Goal: Task Accomplishment & Management: Use online tool/utility

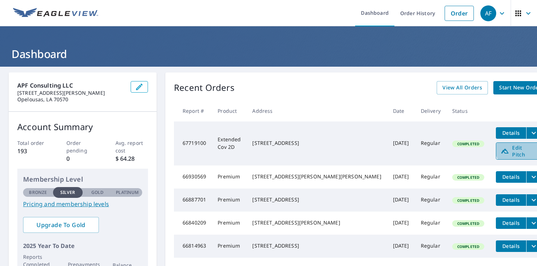
click at [501, 149] on span "Edit Pitch" at bounding box center [519, 151] width 36 height 14
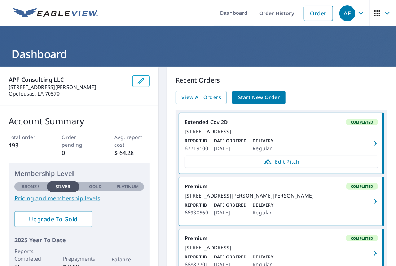
click at [300, 130] on div "883 Highway 776 Jena, LA 71342" at bounding box center [282, 131] width 194 height 6
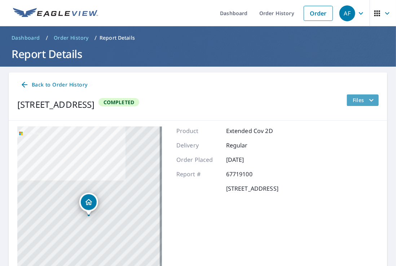
click at [364, 105] on button "Files" at bounding box center [363, 101] width 32 height 12
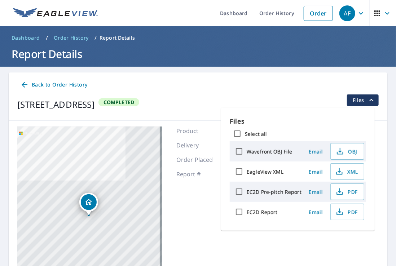
click at [279, 128] on div "Select all" at bounding box center [298, 133] width 136 height 15
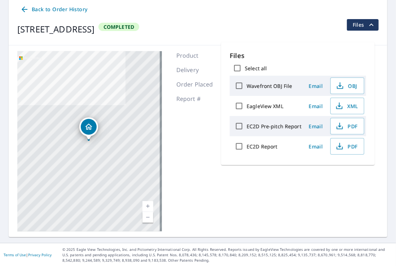
scroll to position [68, 0]
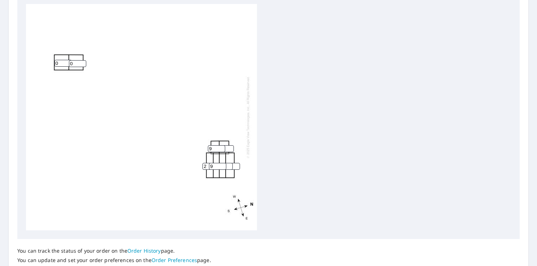
scroll to position [262, 0]
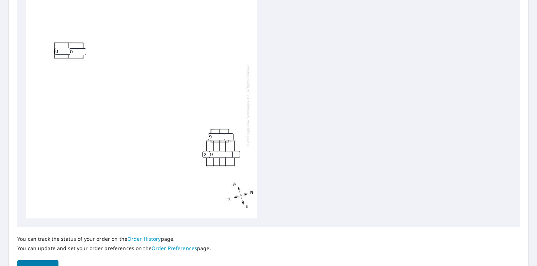
click at [231, 134] on input "10" at bounding box center [225, 137] width 17 height 7
click at [228, 136] on input "11" at bounding box center [225, 137] width 17 height 7
click at [228, 136] on input "12" at bounding box center [225, 137] width 17 height 7
click at [228, 136] on input "13" at bounding box center [225, 137] width 17 height 7
drag, startPoint x: 228, startPoint y: 136, endPoint x: 219, endPoint y: 137, distance: 8.7
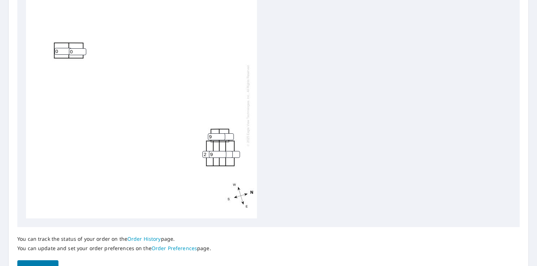
type input "14"
click at [219, 137] on input "14" at bounding box center [225, 137] width 17 height 7
click at [219, 137] on input "8" at bounding box center [216, 137] width 17 height 7
type input "7"
click at [219, 137] on input "7" at bounding box center [216, 137] width 17 height 7
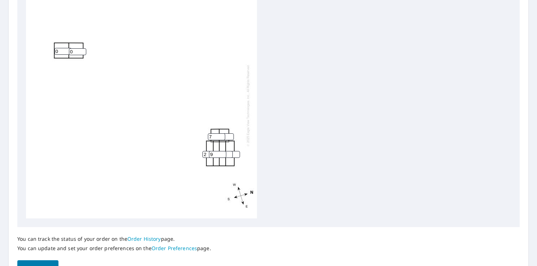
click at [231, 136] on input "13" at bounding box center [225, 137] width 17 height 7
click at [231, 136] on input "12" at bounding box center [225, 137] width 17 height 7
click at [231, 136] on input "11" at bounding box center [225, 137] width 17 height 7
click at [231, 136] on input "10" at bounding box center [225, 137] width 17 height 7
click at [231, 136] on input "9" at bounding box center [225, 137] width 17 height 7
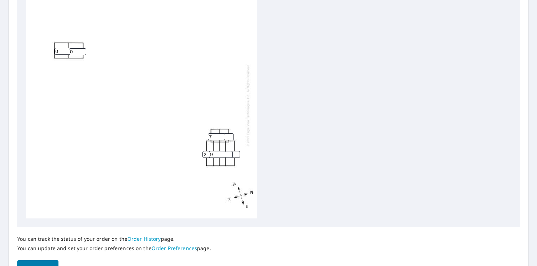
click at [227, 136] on input "9" at bounding box center [225, 137] width 17 height 7
click at [214, 157] on input "9" at bounding box center [217, 154] width 17 height 7
click at [228, 137] on input "8" at bounding box center [225, 137] width 17 height 7
click at [228, 137] on input "7" at bounding box center [225, 137] width 17 height 7
click at [231, 137] on input "6" at bounding box center [225, 137] width 17 height 7
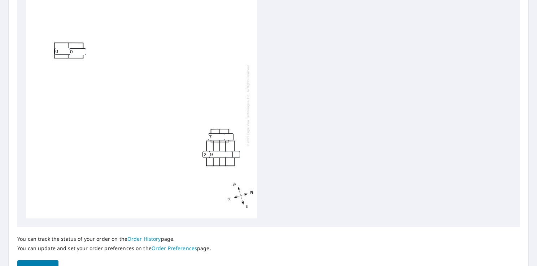
click at [230, 135] on input "7" at bounding box center [225, 137] width 17 height 7
click at [230, 135] on input "8" at bounding box center [225, 137] width 17 height 7
type input "9"
click at [230, 135] on input "9" at bounding box center [225, 137] width 17 height 7
click at [225, 136] on input "9" at bounding box center [225, 137] width 17 height 7
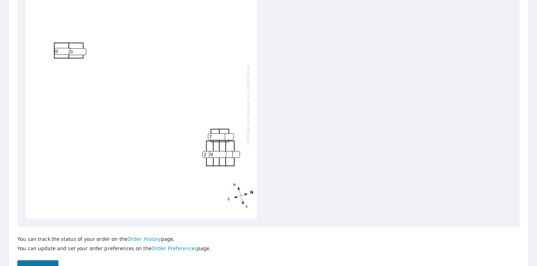
click at [225, 136] on input "9" at bounding box center [225, 137] width 17 height 7
click at [207, 154] on input "2" at bounding box center [210, 154] width 17 height 7
click at [237, 155] on input "5" at bounding box center [231, 154] width 17 height 7
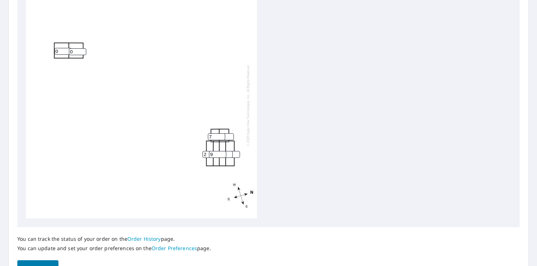
click at [236, 154] on input "6" at bounding box center [231, 154] width 17 height 7
click at [236, 154] on input "7" at bounding box center [231, 154] width 17 height 7
click at [236, 154] on input "8" at bounding box center [231, 154] width 17 height 7
click at [236, 154] on input "9" at bounding box center [231, 154] width 17 height 7
click at [233, 155] on input "9" at bounding box center [231, 154] width 17 height 7
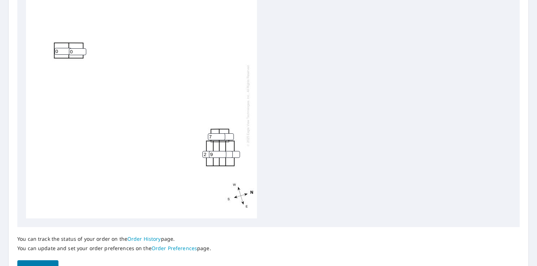
click at [233, 155] on input "9" at bounding box center [231, 154] width 17 height 7
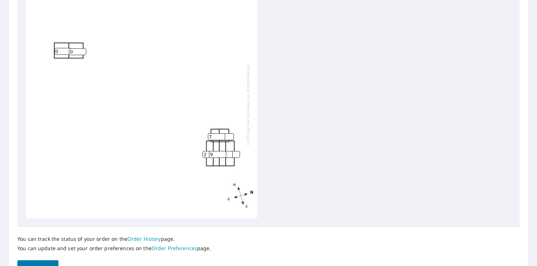
click at [233, 155] on input "9" at bounding box center [231, 154] width 17 height 7
drag, startPoint x: 233, startPoint y: 155, endPoint x: 239, endPoint y: 154, distance: 5.9
click at [239, 154] on input "9" at bounding box center [231, 154] width 17 height 7
click at [239, 154] on input "10" at bounding box center [231, 154] width 17 height 7
click at [239, 154] on input "11" at bounding box center [231, 154] width 17 height 7
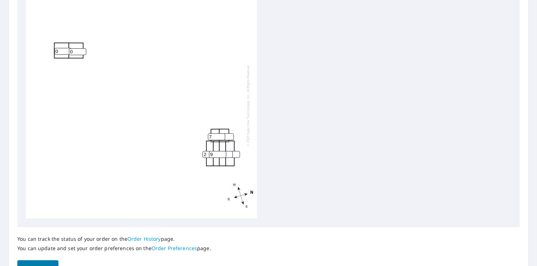
click at [239, 154] on input "12" at bounding box center [231, 154] width 17 height 7
drag, startPoint x: 239, startPoint y: 154, endPoint x: 302, endPoint y: 137, distance: 65.4
type input "13"
click at [240, 151] on input "13" at bounding box center [231, 154] width 17 height 7
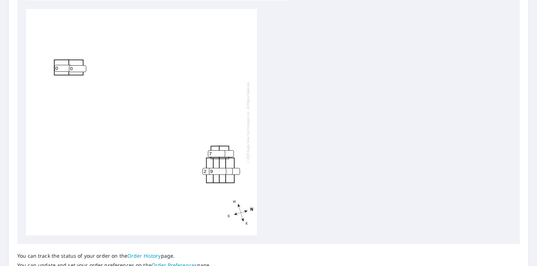
scroll to position [270, 0]
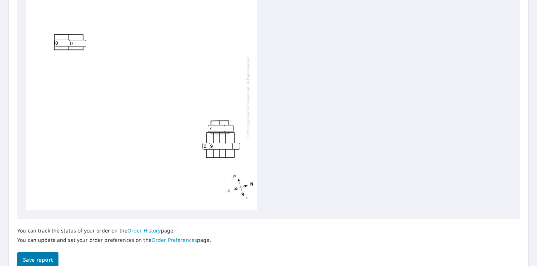
click at [213, 132] on input "7" at bounding box center [216, 128] width 17 height 7
type input "8"
click at [228, 129] on input "8" at bounding box center [225, 128] width 17 height 7
click at [228, 129] on input "7" at bounding box center [225, 128] width 17 height 7
click at [228, 129] on input "6" at bounding box center [225, 128] width 17 height 7
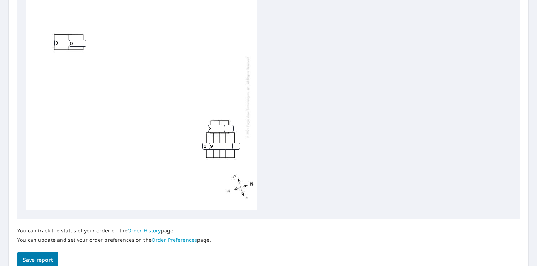
click at [228, 129] on input "5" at bounding box center [225, 128] width 17 height 7
click at [225, 133] on div "0 0 13 2 1 9 5 8" at bounding box center [141, 97] width 231 height 227
click at [228, 128] on input "6" at bounding box center [225, 128] width 17 height 7
click at [228, 128] on input "7" at bounding box center [225, 128] width 17 height 7
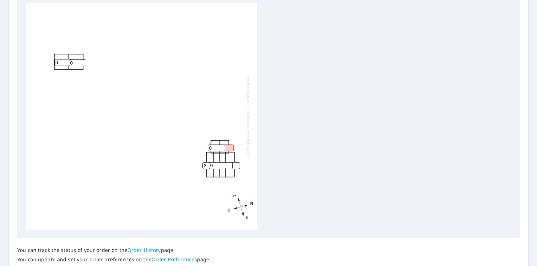
scroll to position [289, 0]
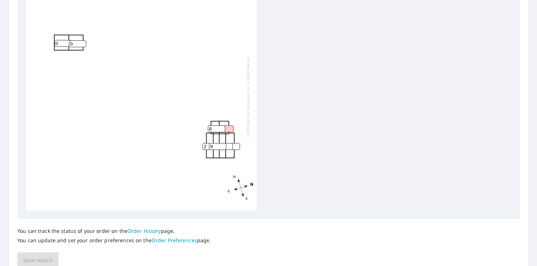
type input "7"
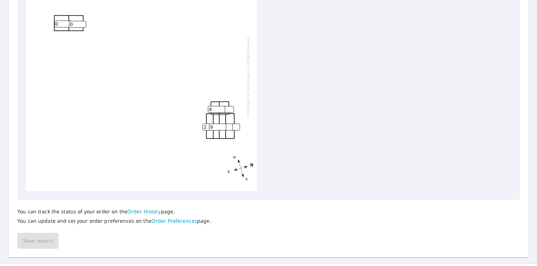
scroll to position [270, 0]
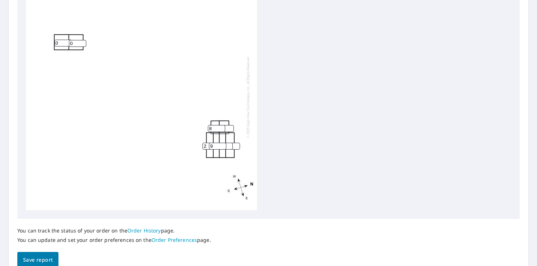
type input "8"
type input "0"
click at [231, 148] on input "0" at bounding box center [223, 146] width 17 height 7
click at [227, 128] on input "8" at bounding box center [225, 128] width 17 height 7
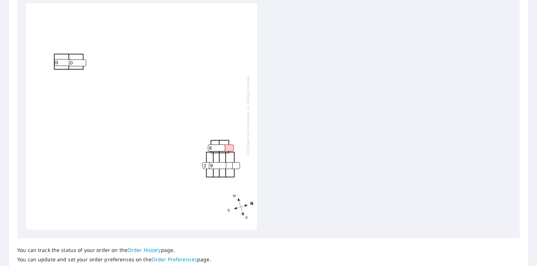
scroll to position [289, 0]
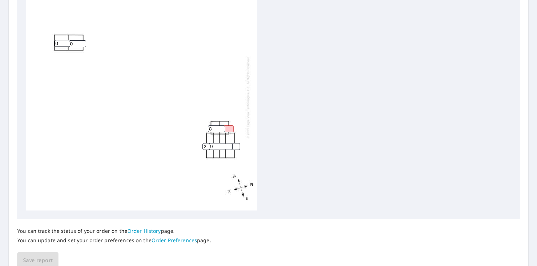
type input "8"
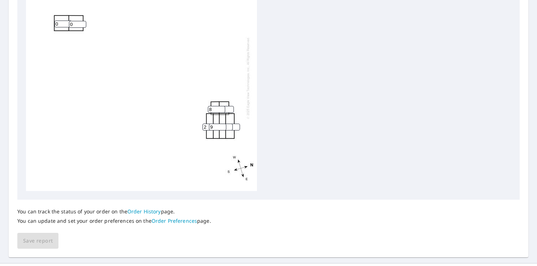
scroll to position [270, 0]
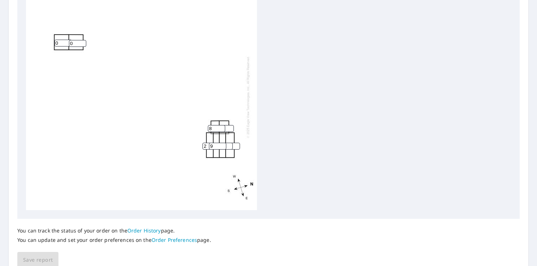
type input "8"
click at [231, 148] on input "0" at bounding box center [223, 146] width 17 height 7
type input "9"
type input "8"
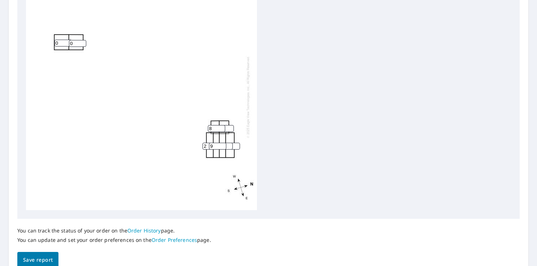
click at [214, 149] on input "9" at bounding box center [217, 146] width 17 height 7
type input "8"
click at [237, 148] on input "12" at bounding box center [231, 146] width 17 height 7
click at [235, 148] on input "11" at bounding box center [231, 146] width 17 height 7
click at [235, 148] on input "10" at bounding box center [231, 146] width 17 height 7
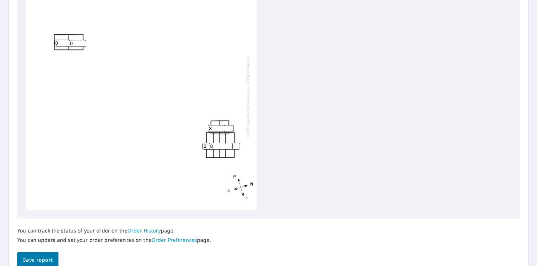
click at [235, 148] on input "9" at bounding box center [231, 146] width 17 height 7
click at [235, 148] on input "8" at bounding box center [231, 146] width 17 height 7
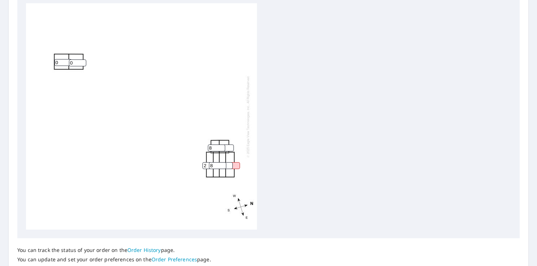
scroll to position [289, 0]
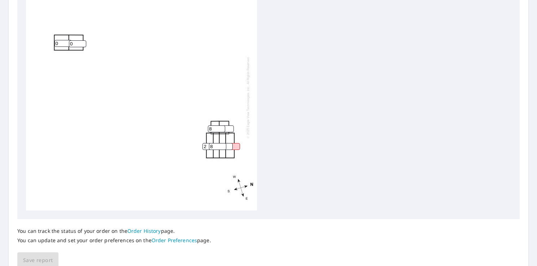
type input "8"
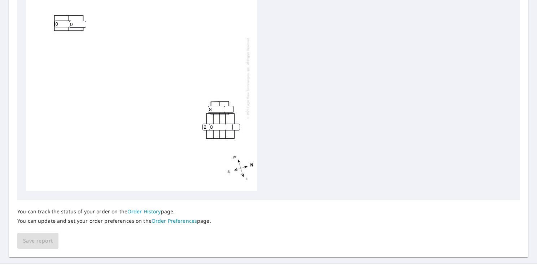
scroll to position [270, 0]
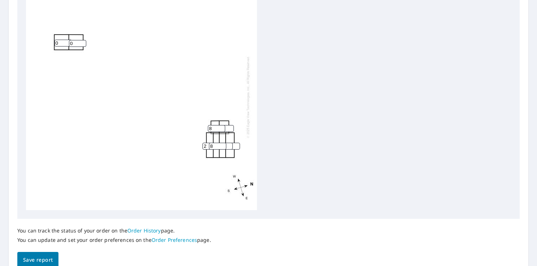
type input "2"
click at [41, 262] on span "Save report" at bounding box center [38, 260] width 30 height 9
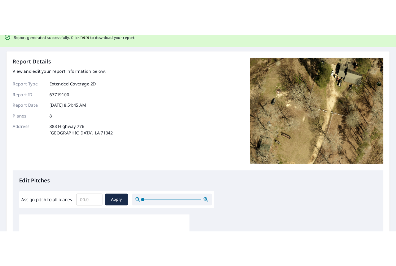
scroll to position [0, 0]
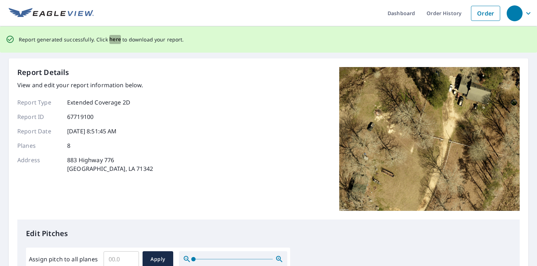
click at [110, 38] on span "here" at bounding box center [115, 39] width 12 height 9
click at [115, 41] on span "here" at bounding box center [115, 39] width 12 height 9
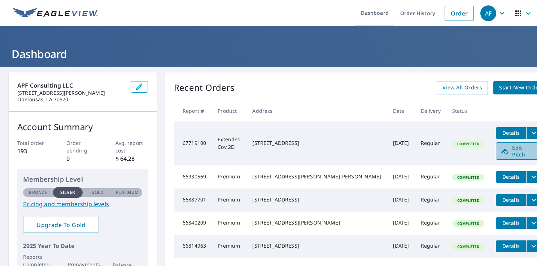
click at [501, 151] on span "Edit Pitch" at bounding box center [519, 151] width 36 height 14
click at [529, 132] on icon "filesDropdownBtn-67719100" at bounding box center [533, 133] width 9 height 9
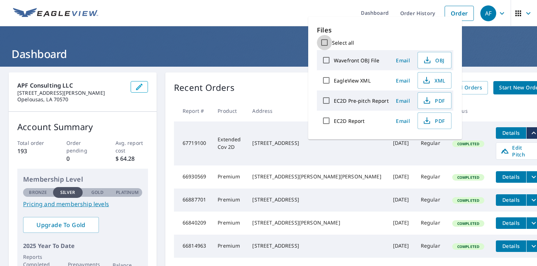
click at [322, 41] on input "Select all" at bounding box center [324, 42] width 15 height 15
checkbox input "true"
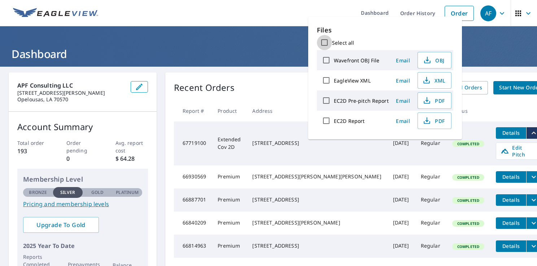
checkbox input "true"
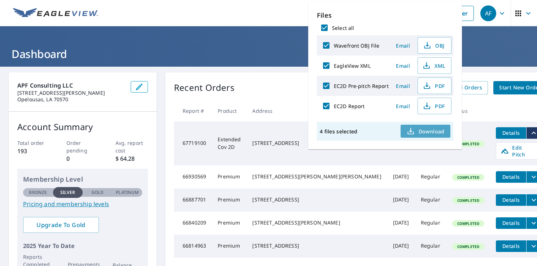
click at [423, 136] on button "Download" at bounding box center [426, 131] width 50 height 13
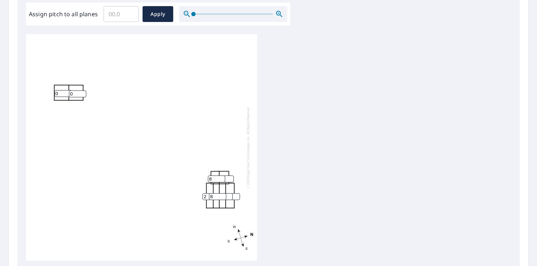
scroll to position [218, 0]
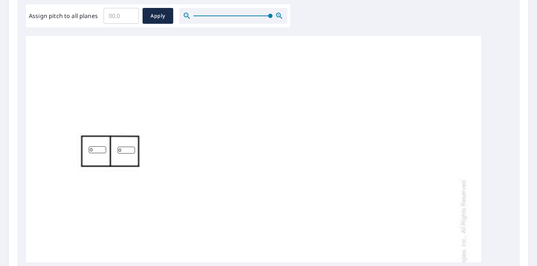
drag, startPoint x: 194, startPoint y: 17, endPoint x: 267, endPoint y: 19, distance: 73.7
click at [268, 18] on span at bounding box center [270, 16] width 4 height 4
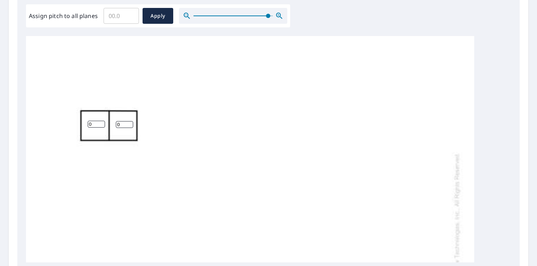
scroll to position [19, 0]
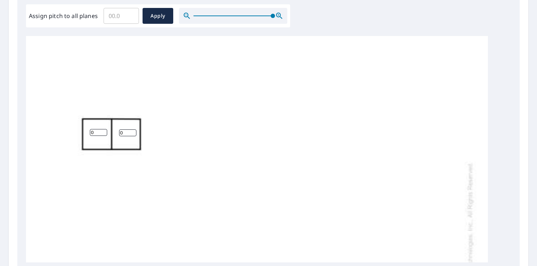
drag, startPoint x: 264, startPoint y: 14, endPoint x: 288, endPoint y: 13, distance: 24.2
click at [288, 13] on div "Assign pitch to all planes ​ Apply" at bounding box center [158, 15] width 264 height 23
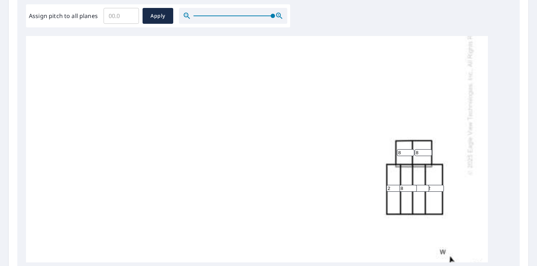
scroll to position [208, 0]
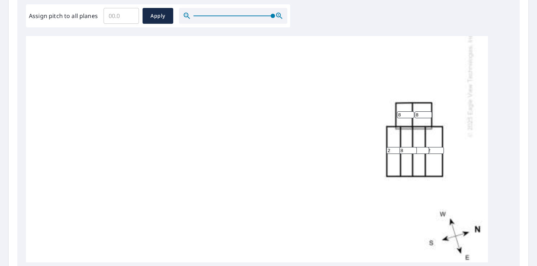
click at [419, 150] on input "8" at bounding box center [420, 150] width 17 height 7
type input "8"
click at [433, 152] on input "2" at bounding box center [435, 150] width 17 height 7
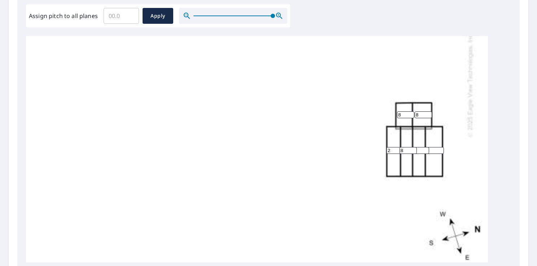
type input "2"
click at [424, 113] on input "8" at bounding box center [423, 115] width 17 height 7
click at [407, 116] on input "8" at bounding box center [405, 115] width 17 height 7
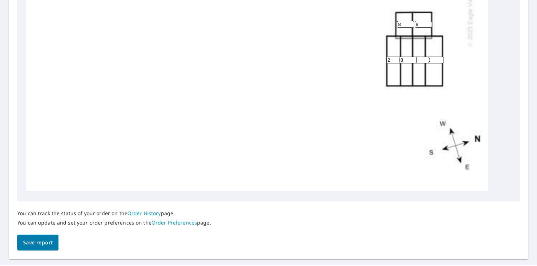
scroll to position [305, 0]
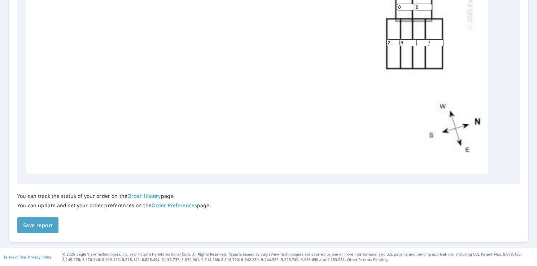
click at [33, 226] on span "Save report" at bounding box center [38, 225] width 30 height 9
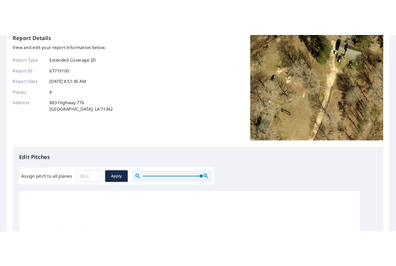
scroll to position [0, 0]
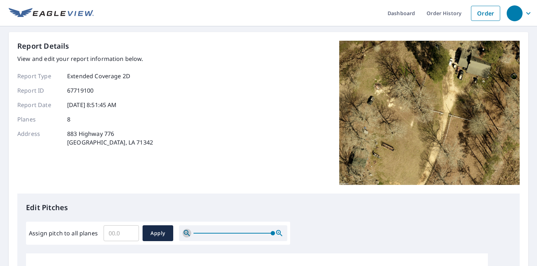
click at [188, 232] on icon "button" at bounding box center [187, 233] width 6 height 6
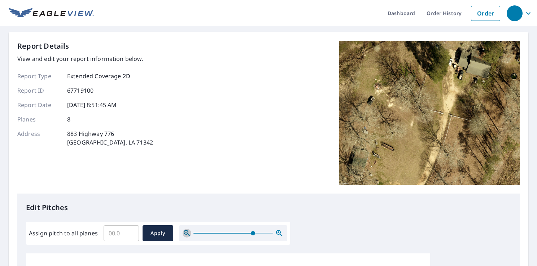
click at [188, 232] on icon "button" at bounding box center [187, 233] width 6 height 6
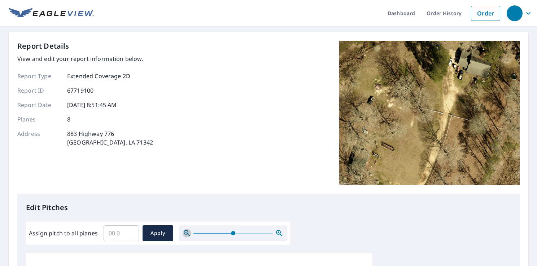
click at [188, 232] on icon "button" at bounding box center [187, 233] width 6 height 6
